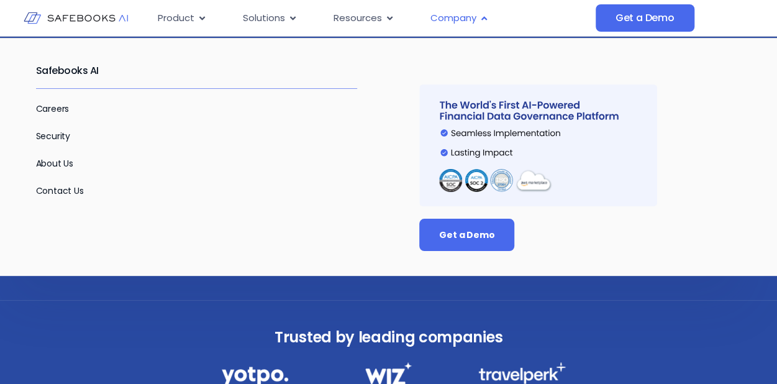
click at [451, 27] on div "Company Close Company Open Company" at bounding box center [460, 18] width 78 height 24
click at [456, 6] on div "Company Close Company Open Company" at bounding box center [460, 18] width 78 height 24
click at [454, 11] on span "Company" at bounding box center [454, 18] width 46 height 14
click at [452, 15] on span "Company" at bounding box center [454, 18] width 46 height 14
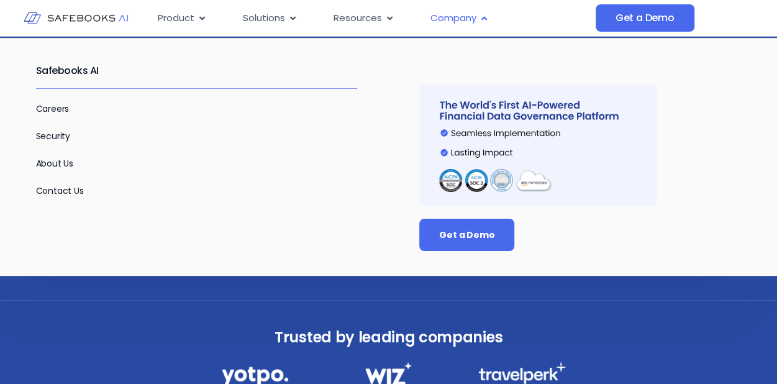
click at [452, 15] on span "Company" at bounding box center [454, 18] width 46 height 14
click at [56, 167] on link "About Us" at bounding box center [55, 163] width 38 height 12
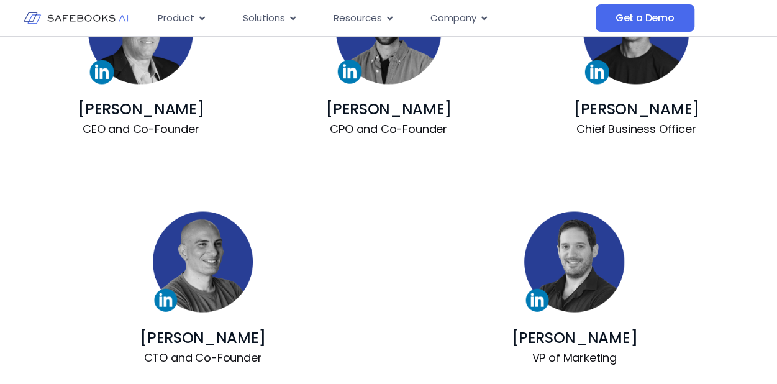
scroll to position [846, 0]
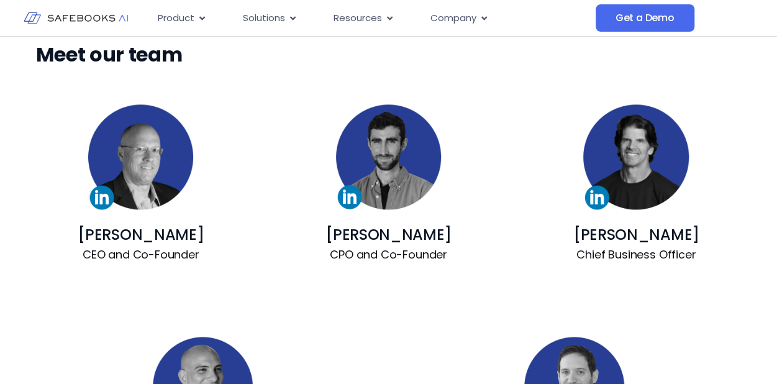
click at [123, 188] on img at bounding box center [140, 156] width 105 height 105
